Goal: Task Accomplishment & Management: Manage account settings

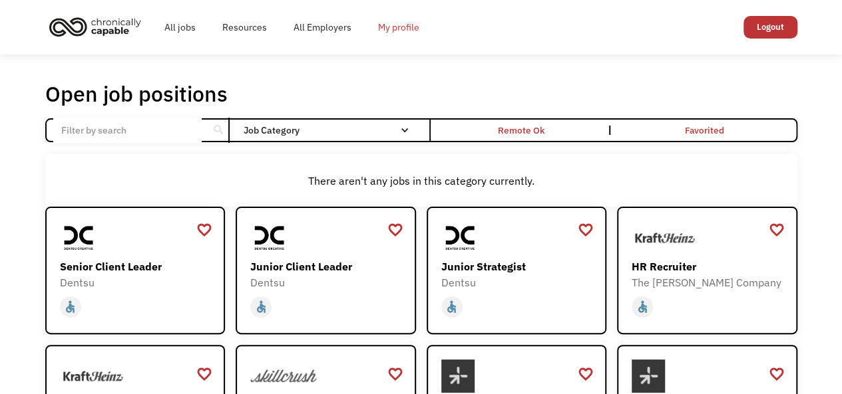
click at [394, 35] on link "My profile" at bounding box center [399, 27] width 68 height 43
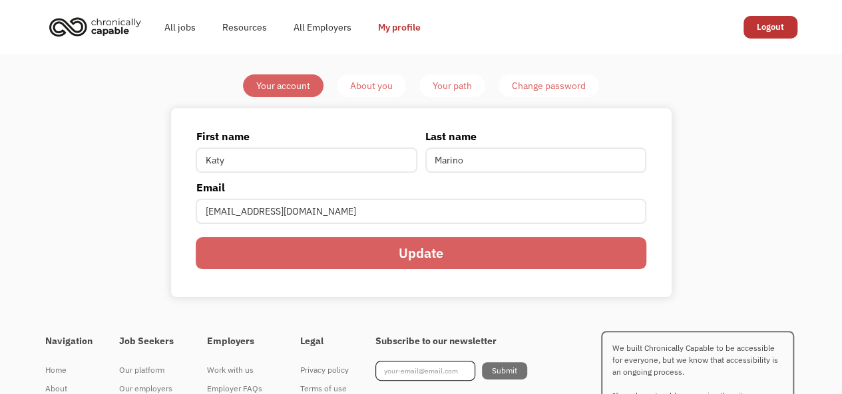
click at [381, 91] on div "About you" at bounding box center [371, 86] width 43 height 16
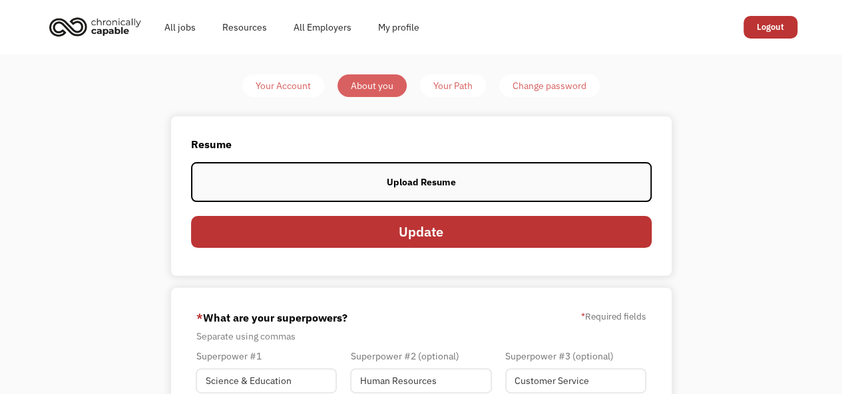
click at [379, 187] on label "Upload Resume" at bounding box center [421, 181] width 460 height 39
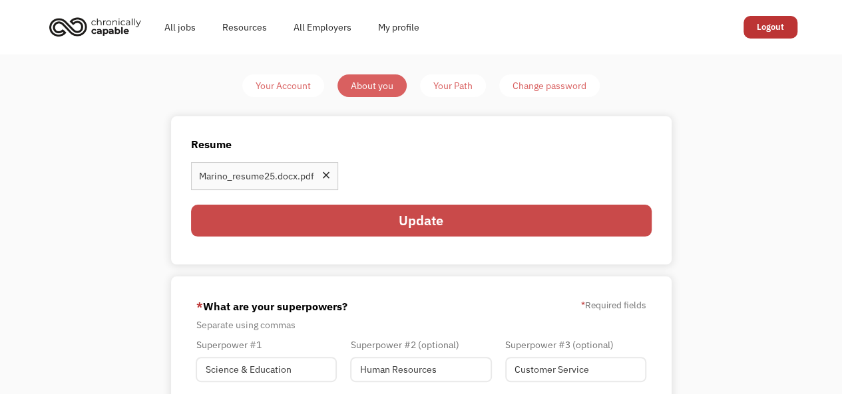
click at [527, 218] on input "Update" at bounding box center [421, 221] width 460 height 32
type input "Please wait..."
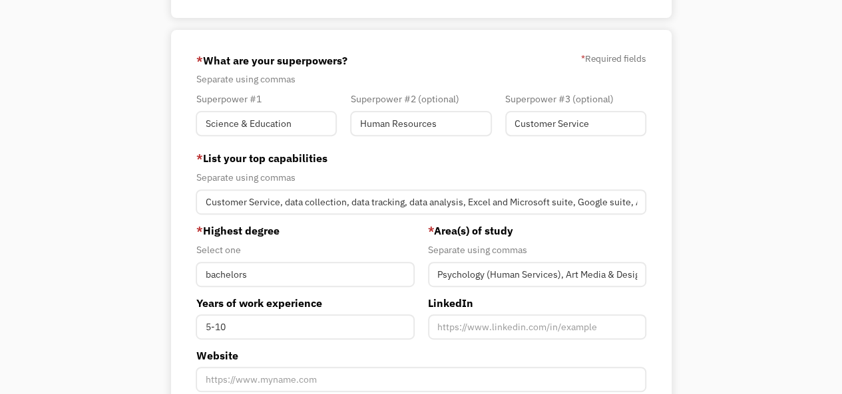
scroll to position [182, 0]
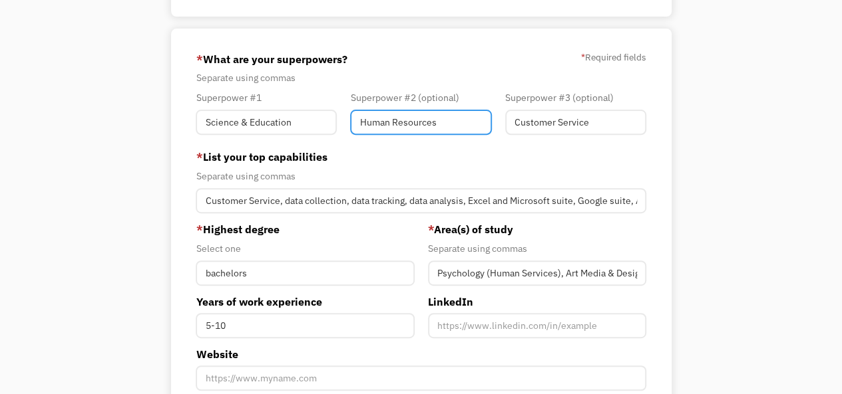
click at [438, 126] on input "Human Resources" at bounding box center [420, 122] width 141 height 25
type input "Human Services/Resources"
click at [408, 146] on form "68dfda25d6d3cb503e3c0df9 katelynmarino3@gmail.com Katy Marino Other * What are …" at bounding box center [421, 291] width 450 height 485
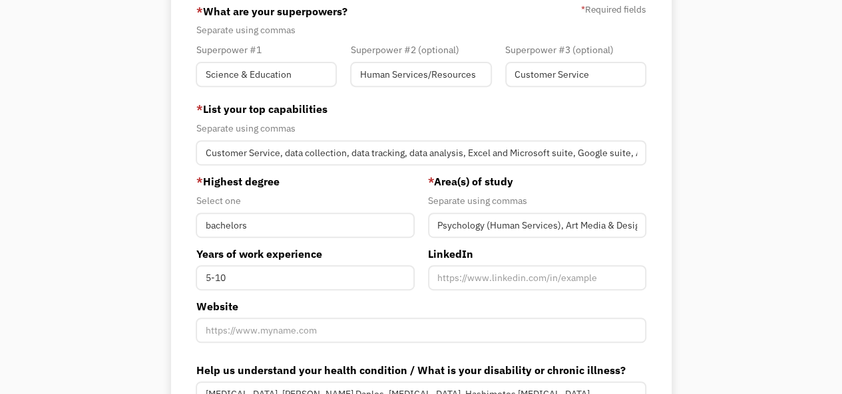
scroll to position [233, 0]
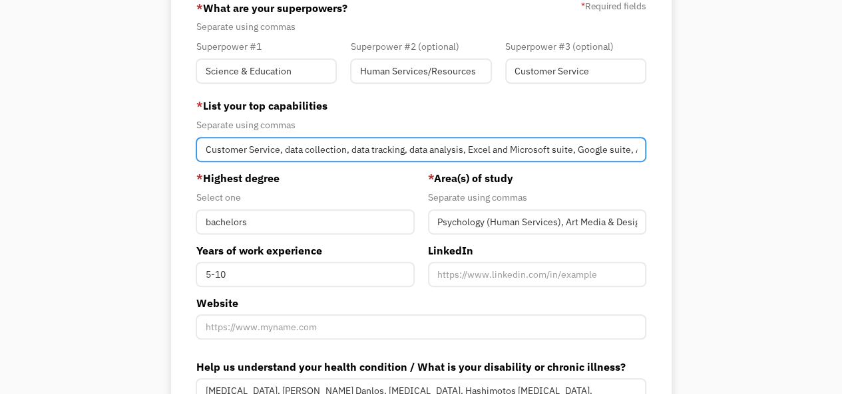
click at [371, 150] on input "Customer Service, data collection, data tracking, data analysis, Excel and Micr…" at bounding box center [421, 149] width 450 height 25
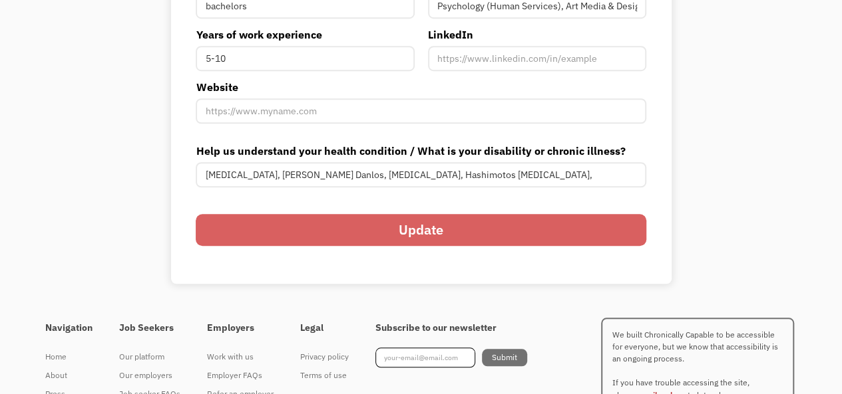
scroll to position [481, 0]
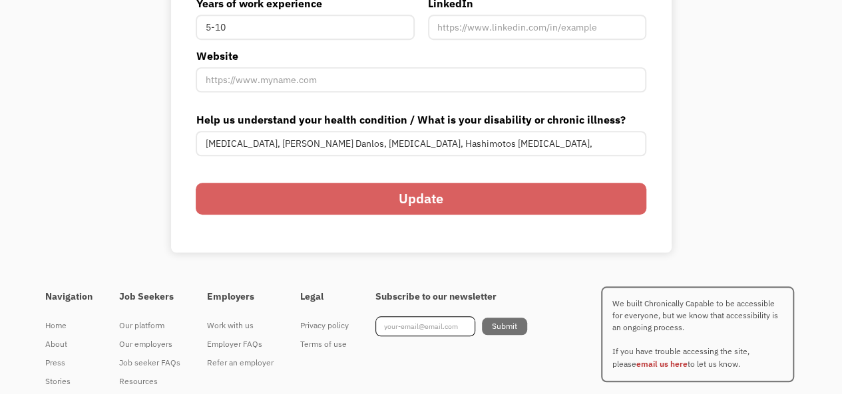
type input "Customer Service, data collection, data entry, data tracking, statistical data …"
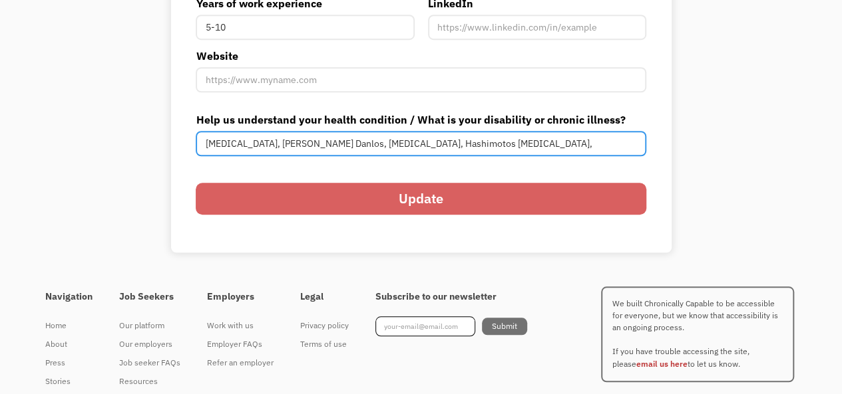
click at [293, 141] on input "Dysautonomia, Ehlers Danlos, Mixed Connective Tissue Disease, Hashimotos Thyroi…" at bounding box center [421, 143] width 450 height 25
